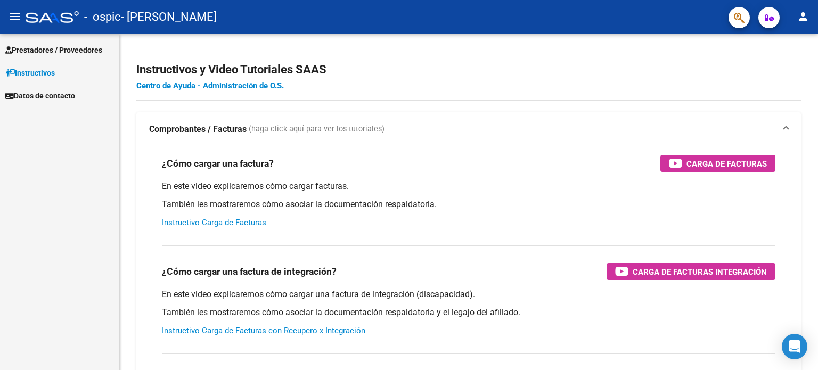
click at [65, 48] on span "Prestadores / Proveedores" at bounding box center [53, 50] width 97 height 12
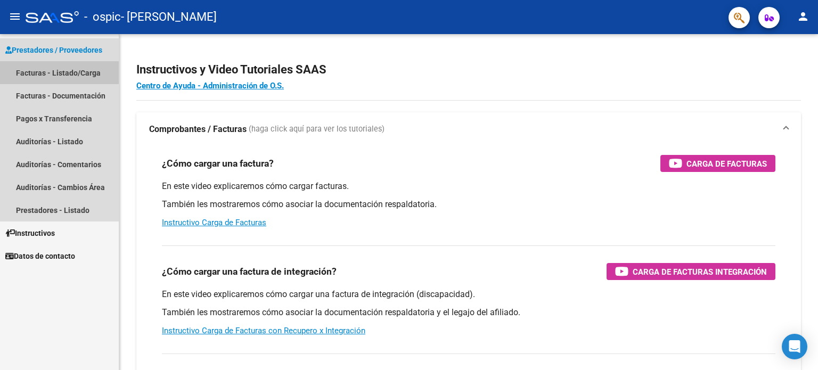
click at [57, 67] on link "Facturas - Listado/Carga" at bounding box center [59, 72] width 119 height 23
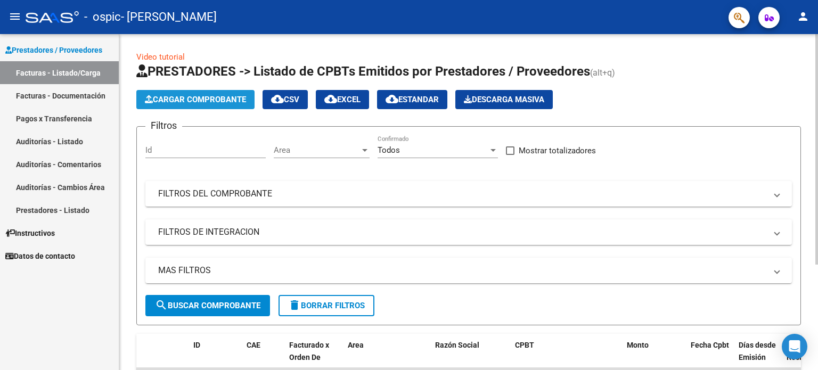
click at [215, 101] on span "Cargar Comprobante" at bounding box center [195, 100] width 101 height 10
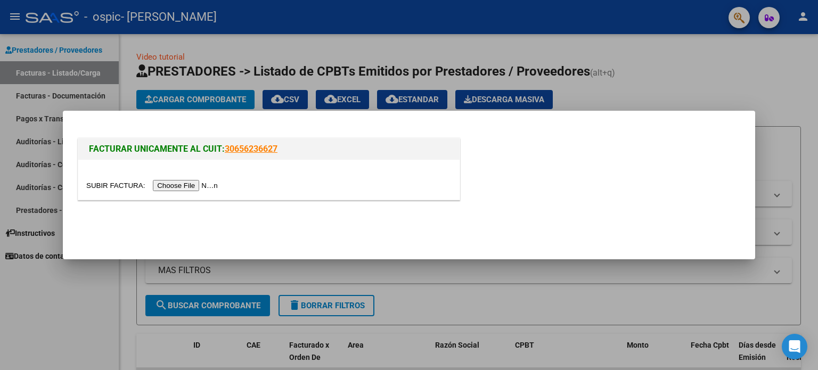
click at [198, 183] on input "file" at bounding box center [153, 185] width 135 height 11
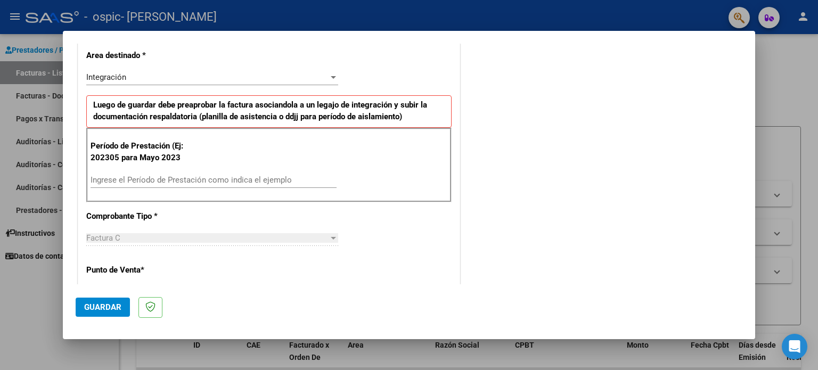
scroll to position [242, 0]
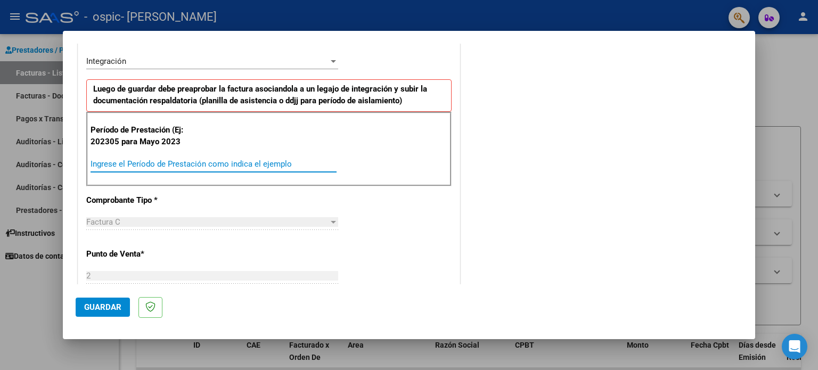
click at [202, 163] on input "Ingrese el Período de Prestación como indica el ejemplo" at bounding box center [213, 164] width 246 height 10
type input "202507"
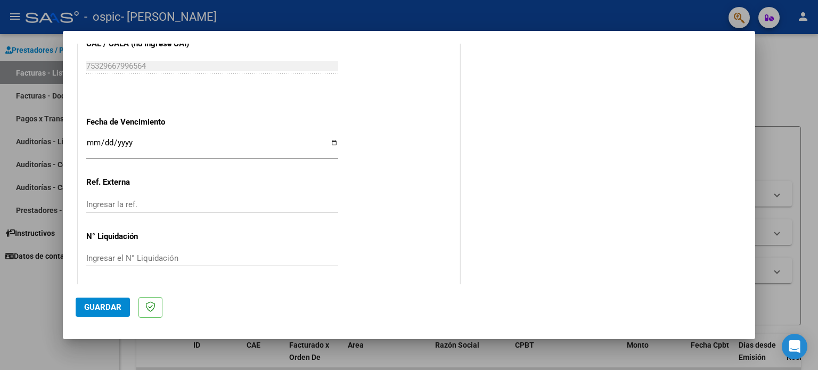
scroll to position [675, 0]
click at [103, 309] on span "Guardar" at bounding box center [102, 307] width 37 height 10
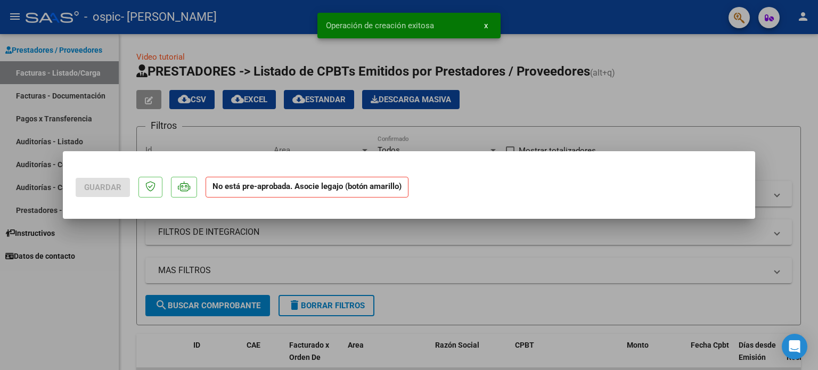
scroll to position [0, 0]
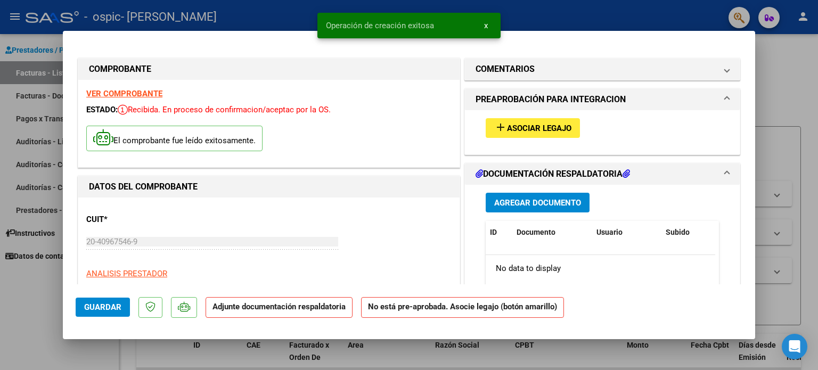
click at [524, 123] on span "Asociar Legajo" at bounding box center [539, 128] width 64 height 10
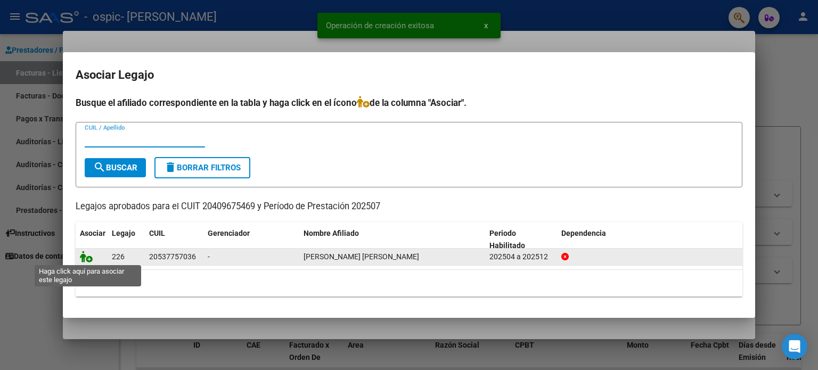
click at [89, 257] on icon at bounding box center [86, 257] width 13 height 12
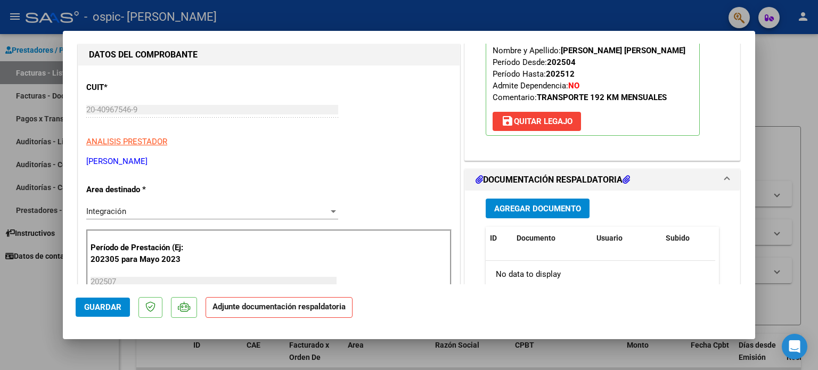
scroll to position [191, 0]
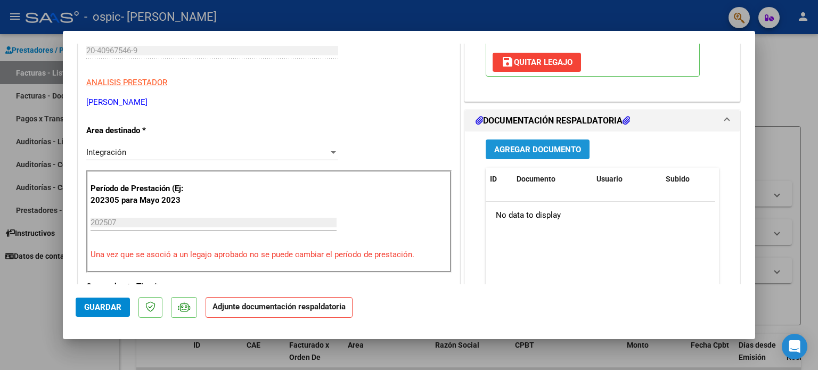
click at [558, 145] on span "Agregar Documento" at bounding box center [537, 150] width 87 height 10
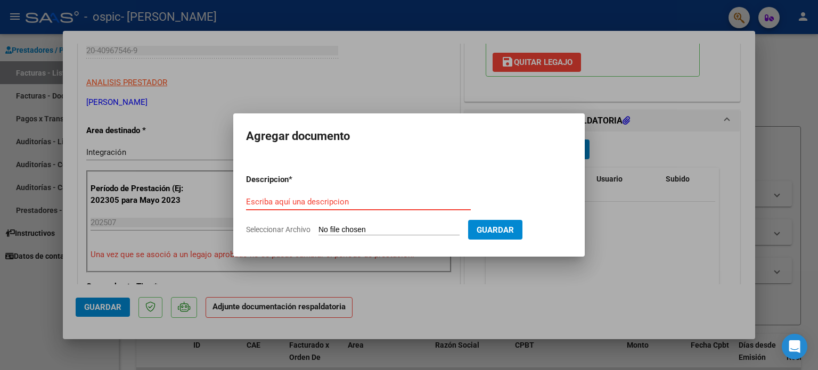
click at [301, 200] on input "Escriba aquí una descripcion" at bounding box center [358, 202] width 225 height 10
type input "Planilla de asistencia"
click at [357, 227] on input "Seleccionar Archivo" at bounding box center [388, 230] width 141 height 10
type input "C:\fakepath\[DATE] 19-53.pdf"
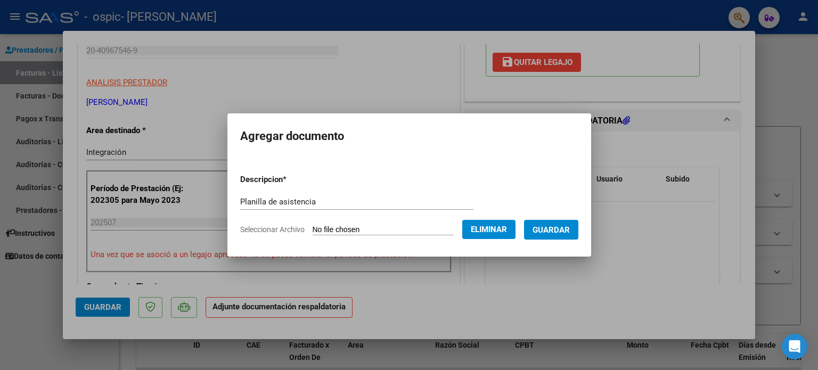
click at [558, 234] on span "Guardar" at bounding box center [550, 230] width 37 height 10
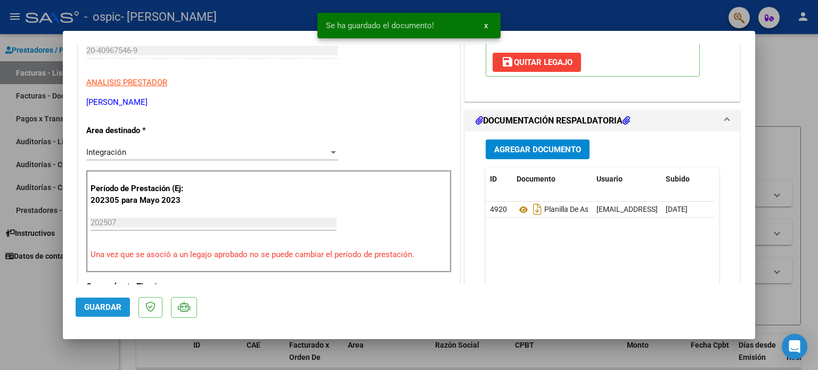
click at [95, 315] on button "Guardar" at bounding box center [103, 307] width 54 height 19
click at [786, 158] on div at bounding box center [409, 185] width 818 height 370
type input "$ 0,00"
